Goal: Information Seeking & Learning: Learn about a topic

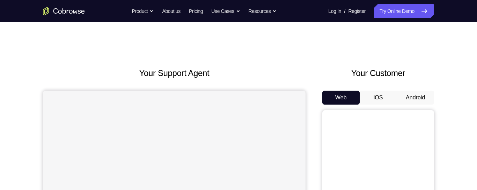
click at [419, 96] on button "Android" at bounding box center [414, 98] width 37 height 14
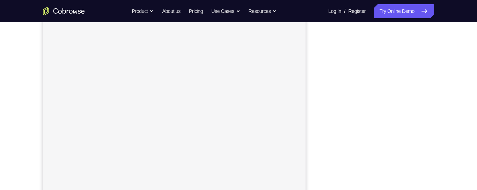
scroll to position [98, 0]
click at [438, 100] on div "Your Support Agent Your Customer Web iOS Android Next Steps We’d be happy to gi…" at bounding box center [238, 154] width 447 height 460
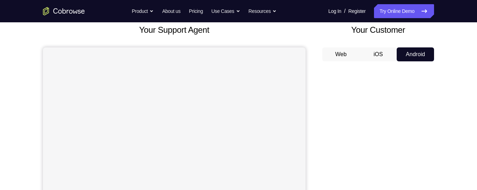
scroll to position [43, 0]
